Goal: Find contact information: Find contact information

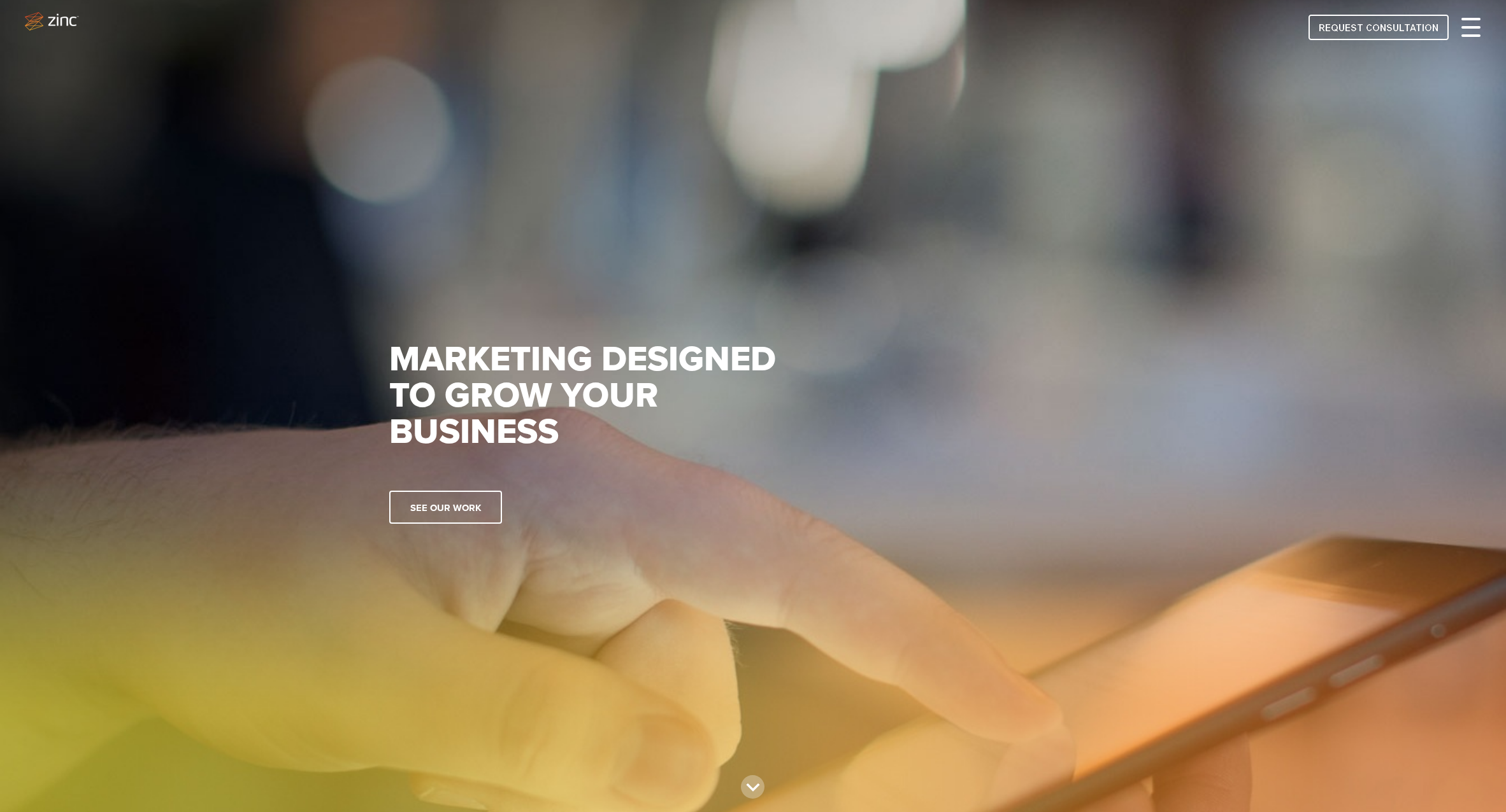
click at [1468, 25] on div at bounding box center [1470, 27] width 19 height 15
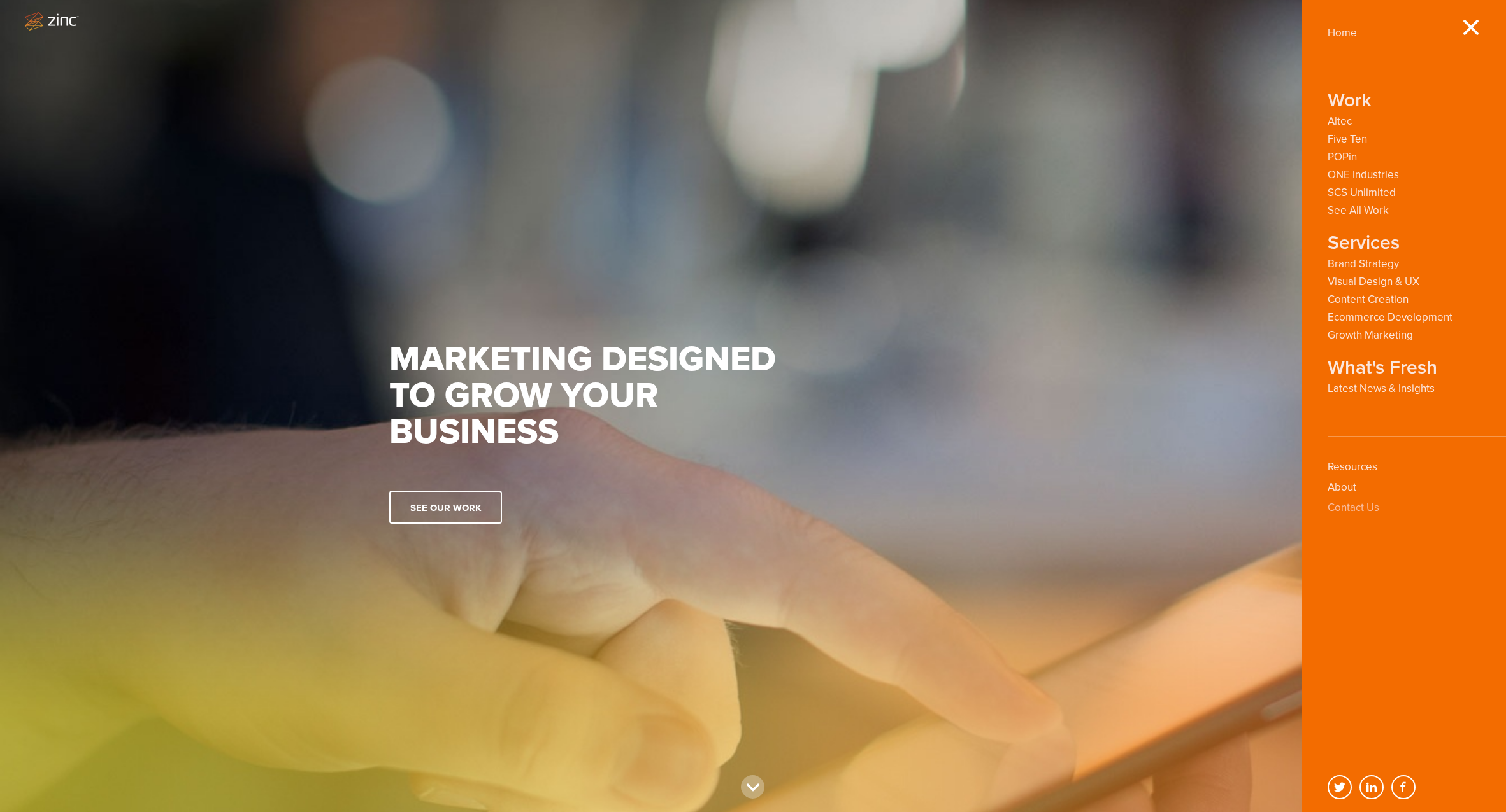
click at [1363, 511] on link "Contact Us" at bounding box center [1353, 507] width 52 height 13
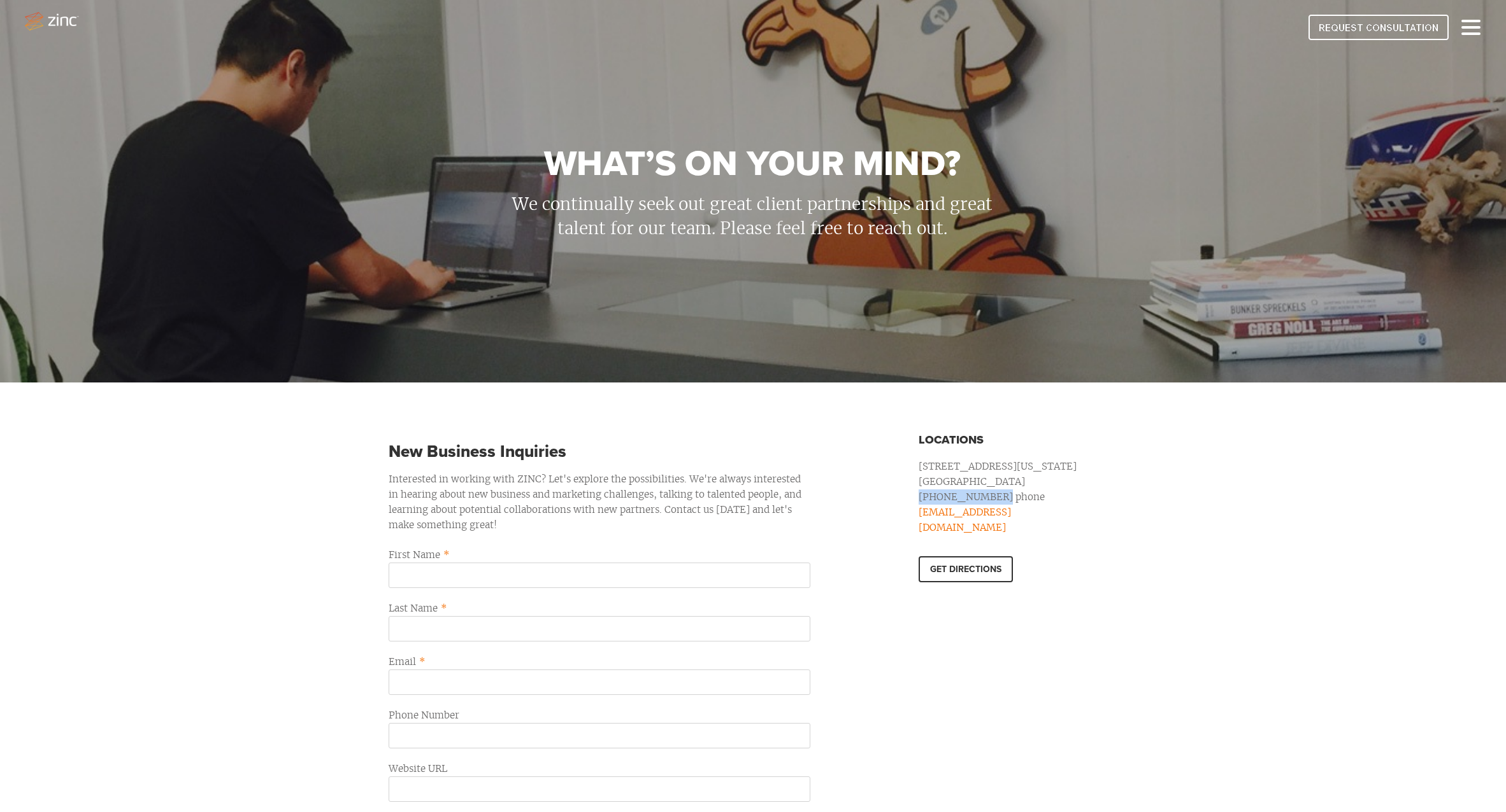
drag, startPoint x: 919, startPoint y: 497, endPoint x: 994, endPoint y: 500, distance: 75.1
click at [994, 500] on p "(949) 719-4950 phone" at bounding box center [1007, 498] width 176 height 15
copy link "(949) 719-4950"
